Goal: Transaction & Acquisition: Purchase product/service

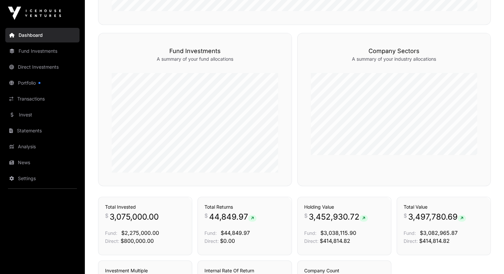
scroll to position [367, 0]
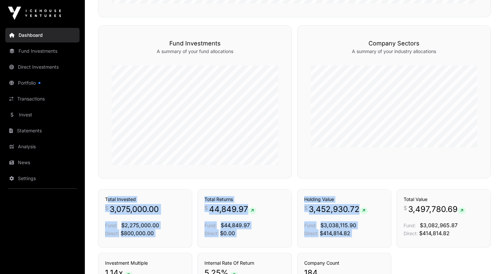
drag, startPoint x: 470, startPoint y: 176, endPoint x: 467, endPoint y: 193, distance: 16.4
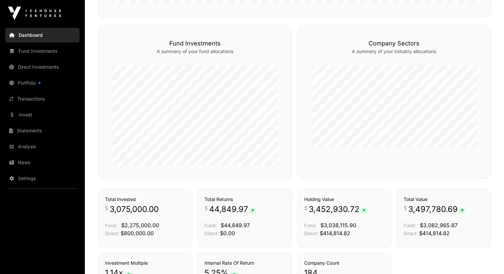
click at [317, 174] on div "Companies Company Sectors A summary of your industry allocations" at bounding box center [394, 101] width 194 height 153
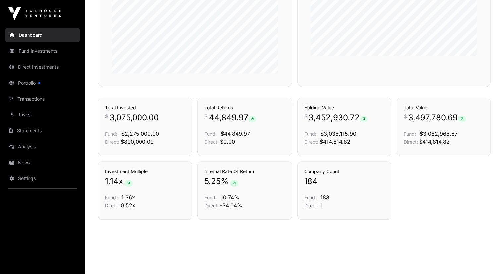
scroll to position [460, 0]
click at [31, 77] on link "Portfolio" at bounding box center [42, 83] width 74 height 15
click at [48, 84] on link "Portfolio" at bounding box center [42, 83] width 74 height 15
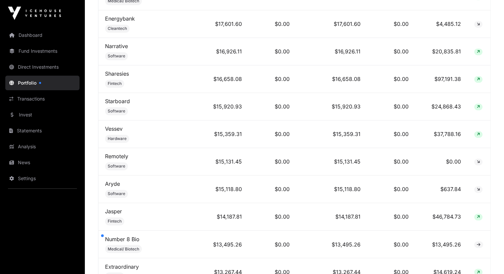
scroll to position [1048, 0]
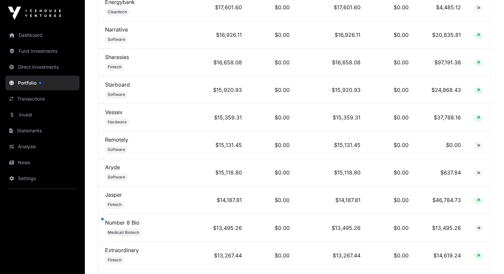
click at [144, 214] on td "Number 8 Bio Medical/ Biotech" at bounding box center [151, 228] width 105 height 28
click at [123, 219] on link "Number 8 Bio" at bounding box center [122, 222] width 34 height 7
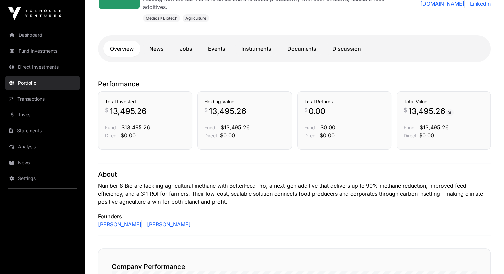
scroll to position [132, 0]
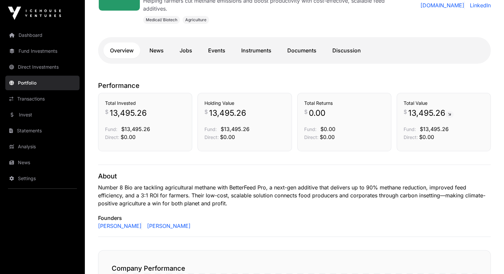
click at [150, 47] on link "News" at bounding box center [157, 50] width 28 height 16
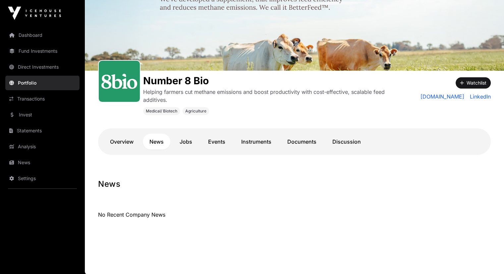
click at [33, 110] on link "Invest" at bounding box center [42, 114] width 74 height 15
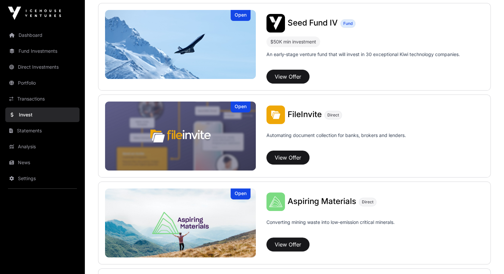
scroll to position [167, 0]
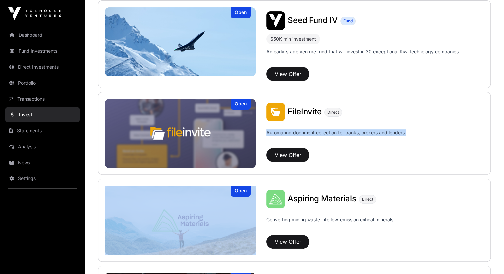
drag, startPoint x: 496, startPoint y: 134, endPoint x: 509, endPoint y: 148, distance: 19.0
click at [504, 148] on html "Dashboard Fund Investments Direct Investments Portfolio Transactions Invest Sta…" at bounding box center [252, 205] width 504 height 745
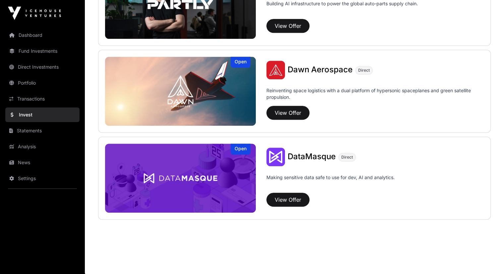
scroll to position [470, 0]
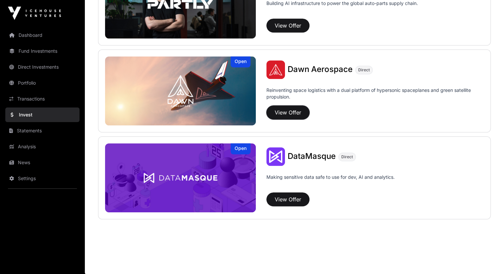
click at [267, 116] on button "View Offer" at bounding box center [288, 112] width 43 height 14
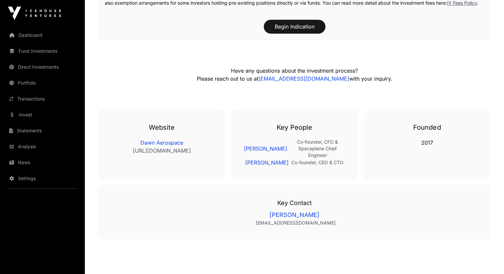
scroll to position [1190, 0]
